Goal: Transaction & Acquisition: Purchase product/service

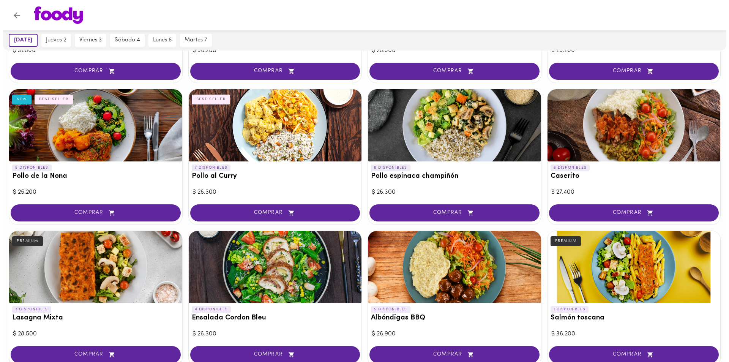
scroll to position [280, 0]
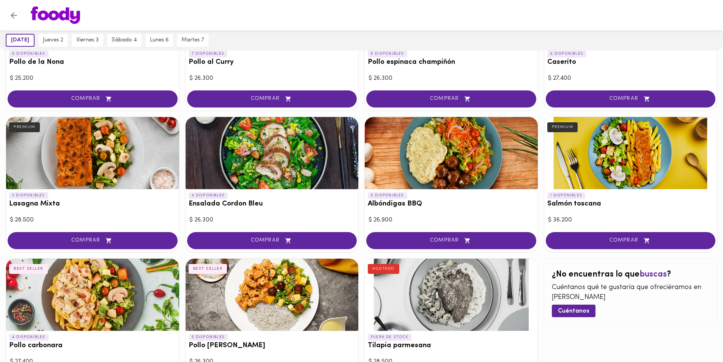
click at [667, 166] on div at bounding box center [631, 153] width 173 height 72
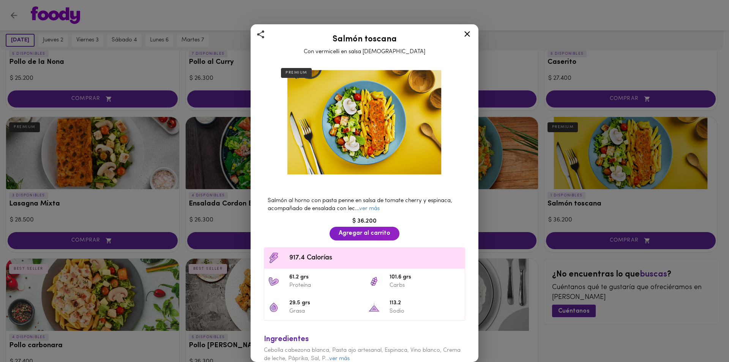
scroll to position [24, 0]
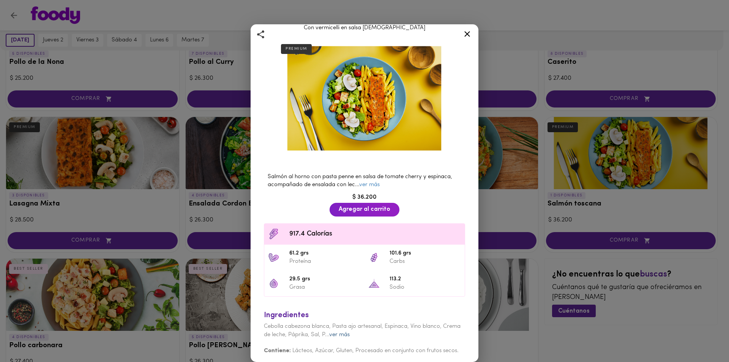
click at [350, 332] on link "ver más" at bounding box center [339, 335] width 21 height 6
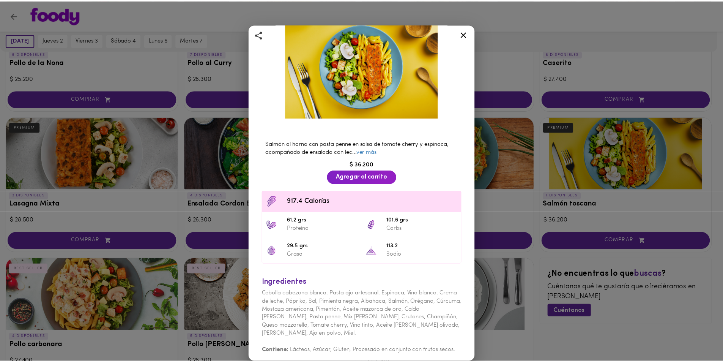
scroll to position [0, 0]
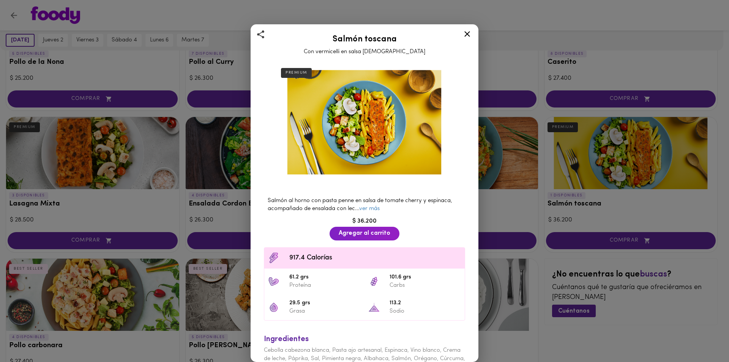
click at [472, 31] on div at bounding box center [467, 35] width 19 height 18
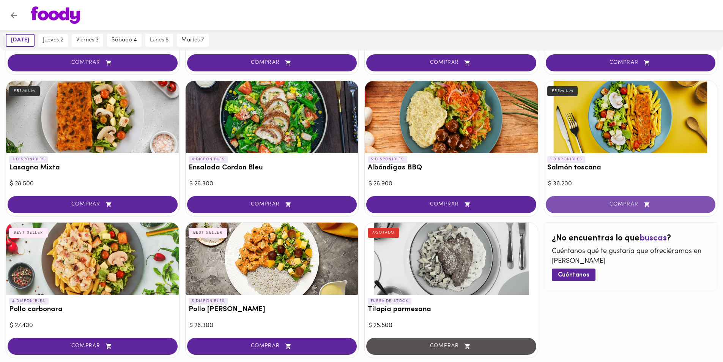
scroll to position [318, 0]
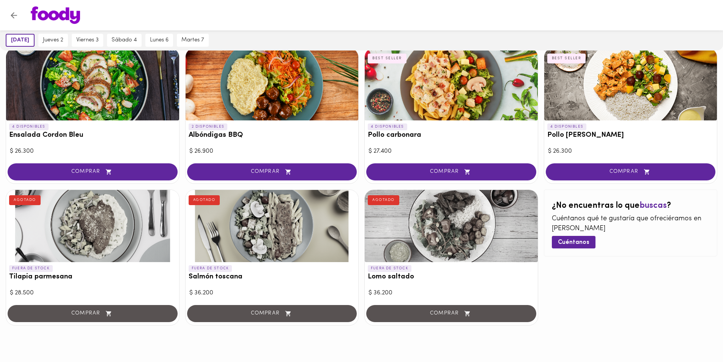
scroll to position [356, 0]
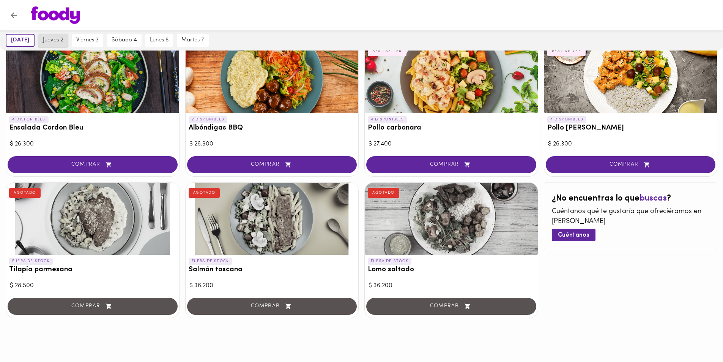
click at [52, 37] on span "jueves 2" at bounding box center [53, 40] width 21 height 7
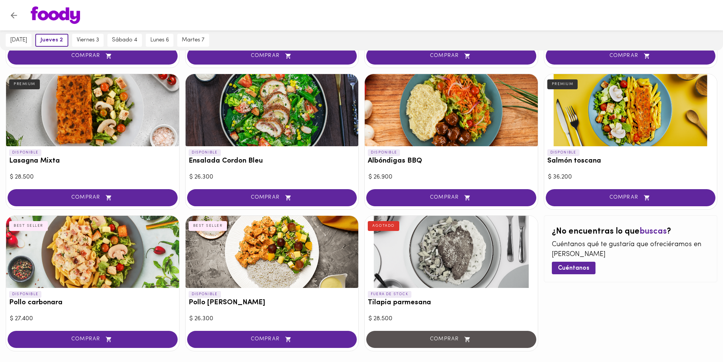
scroll to position [318, 0]
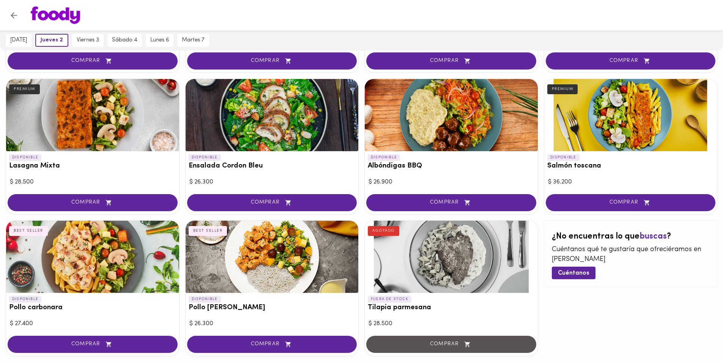
click at [15, 17] on icon "Volver" at bounding box center [13, 15] width 9 height 9
